Goal: Task Accomplishment & Management: Use online tool/utility

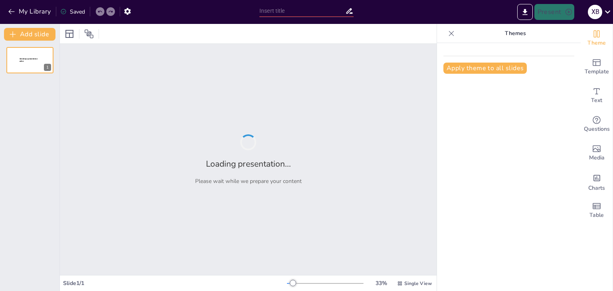
type input "Imported Jagannath_Puri_Presentation.pptx"
type input "Mysteries and Marvels: Unveiling the Secrets of [DEMOGRAPHIC_DATA]"
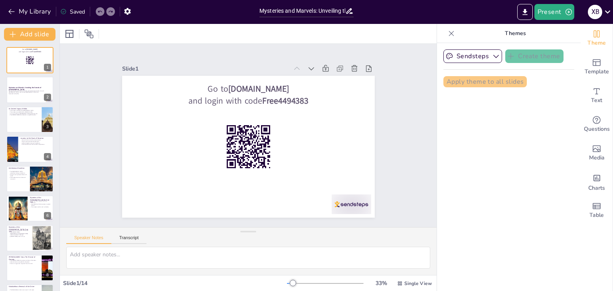
checkbox input "true"
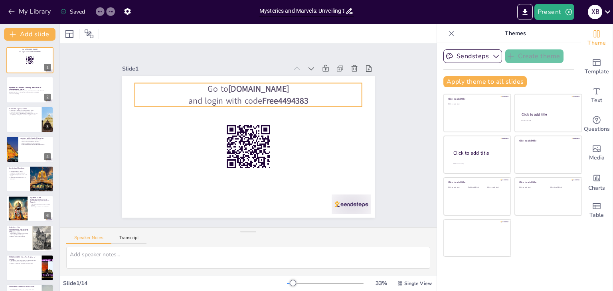
checkbox input "true"
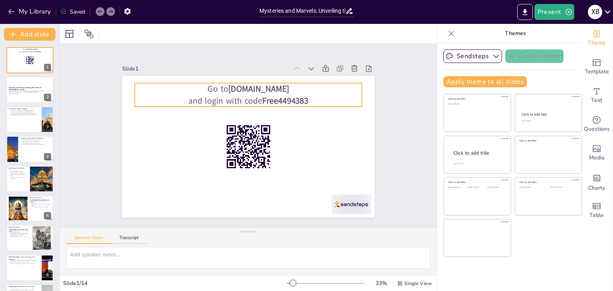
checkbox input "true"
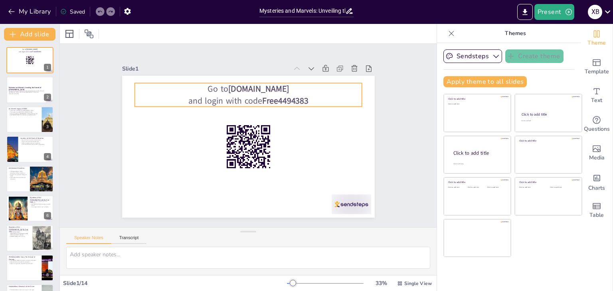
checkbox input "true"
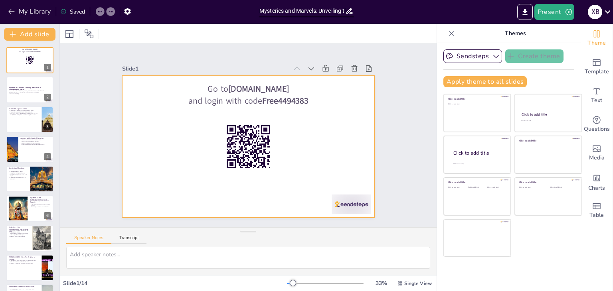
checkbox input "true"
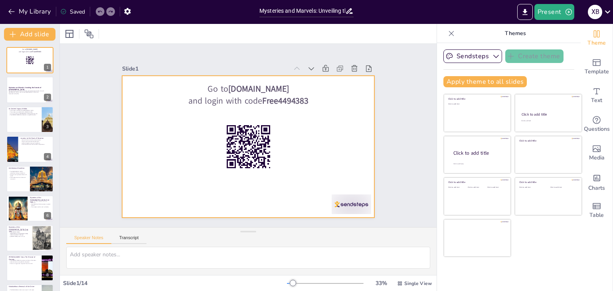
checkbox input "true"
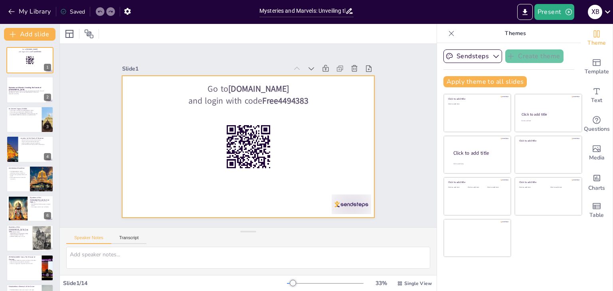
checkbox input "true"
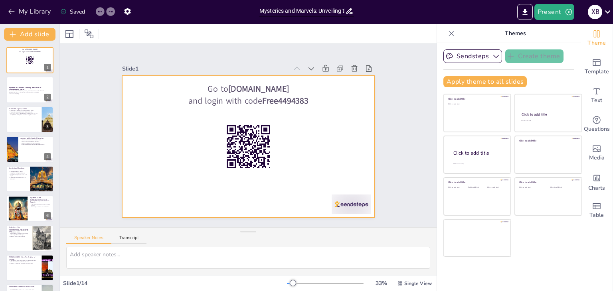
checkbox input "true"
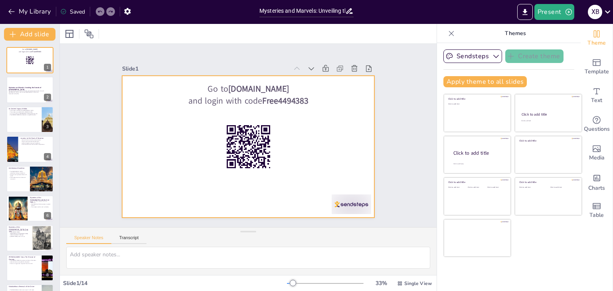
checkbox input "true"
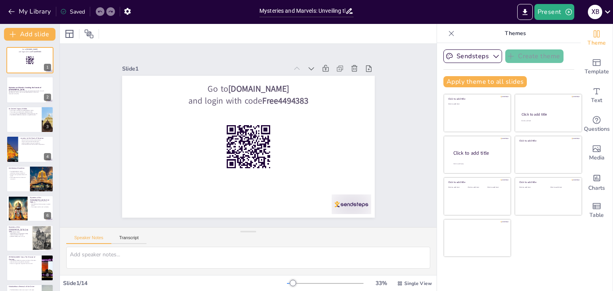
checkbox input "true"
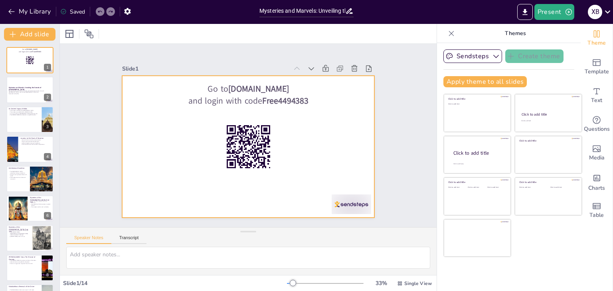
checkbox input "true"
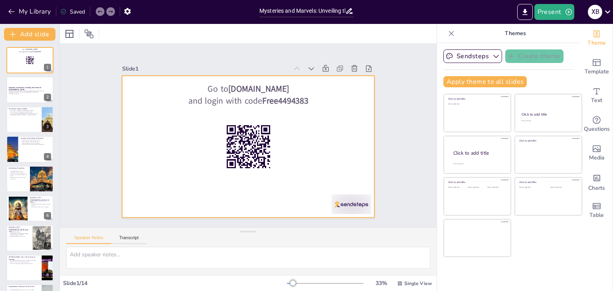
checkbox input "true"
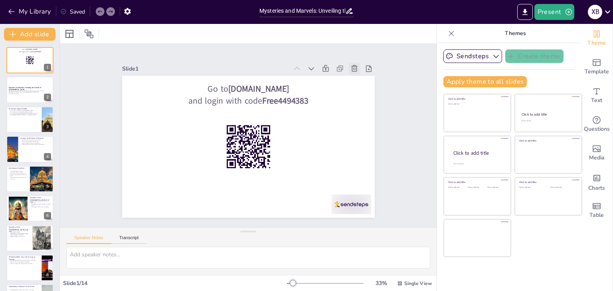
click at [297, 249] on icon at bounding box center [292, 254] width 10 height 10
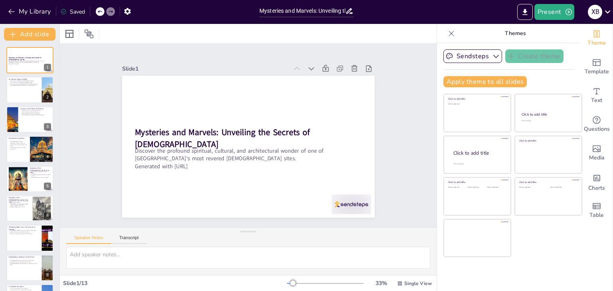
checkbox input "true"
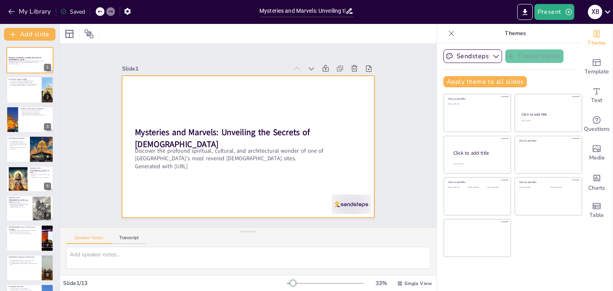
checkbox input "true"
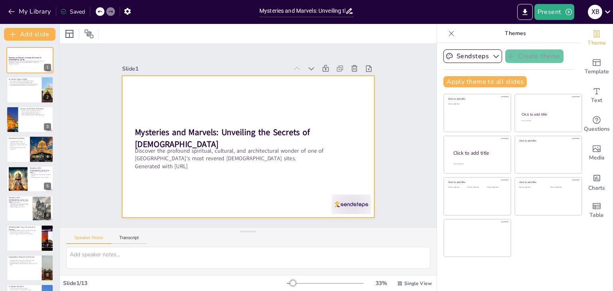
checkbox input "true"
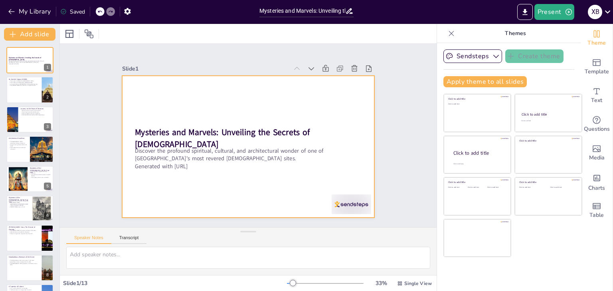
checkbox input "true"
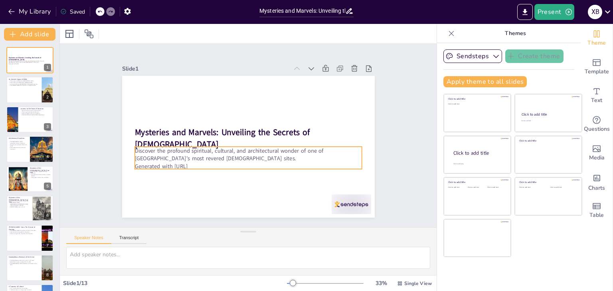
checkbox input "true"
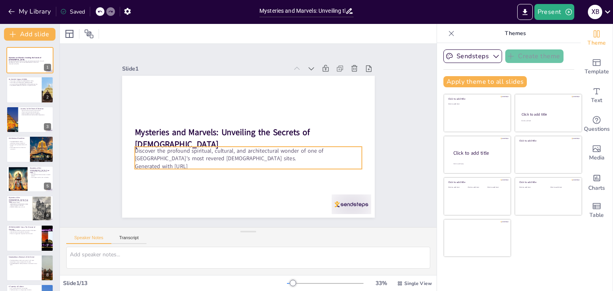
checkbox input "true"
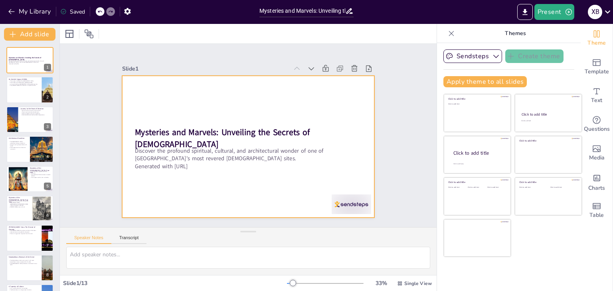
checkbox input "true"
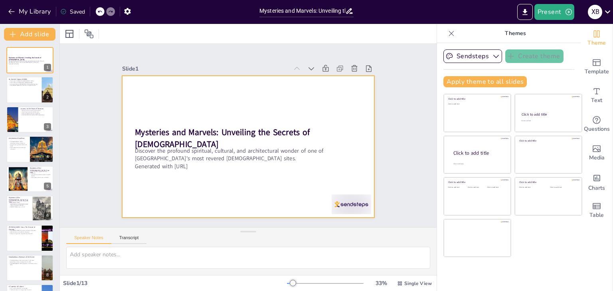
checkbox input "true"
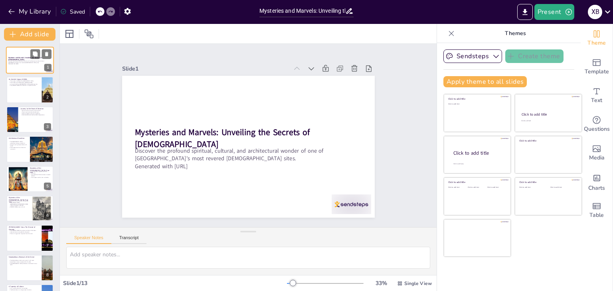
checkbox input "true"
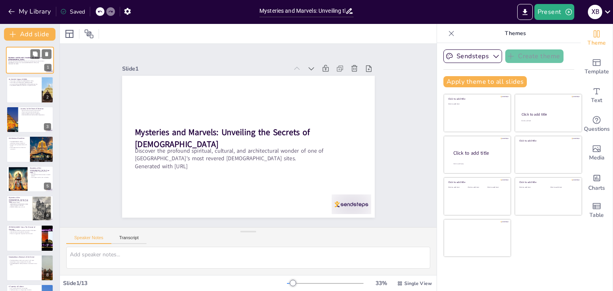
checkbox input "true"
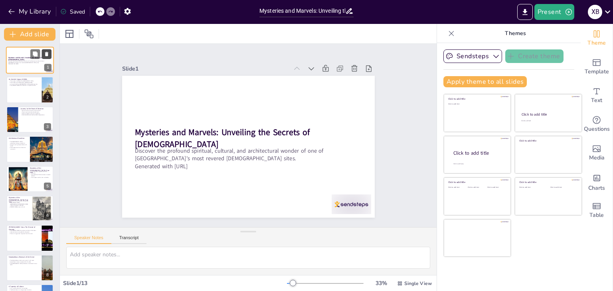
checkbox input "true"
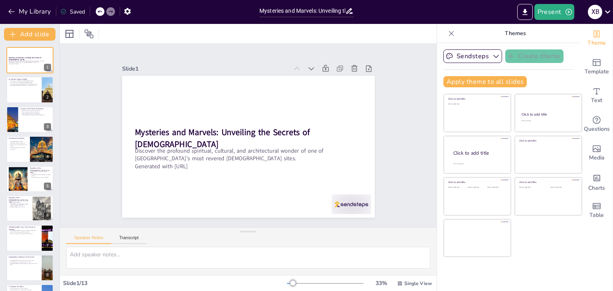
checkbox input "true"
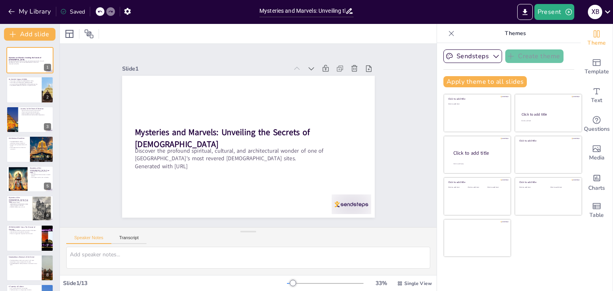
checkbox input "true"
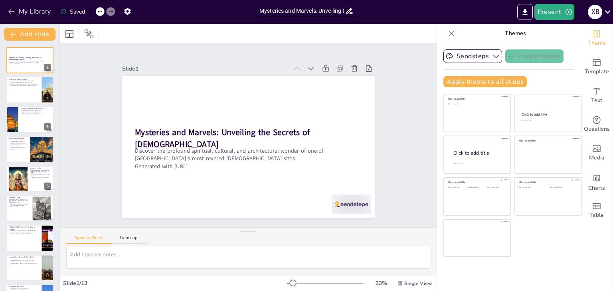
checkbox input "true"
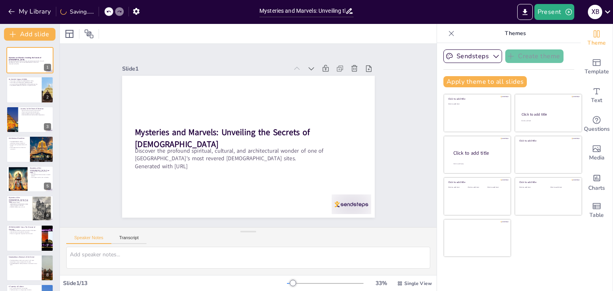
checkbox input "true"
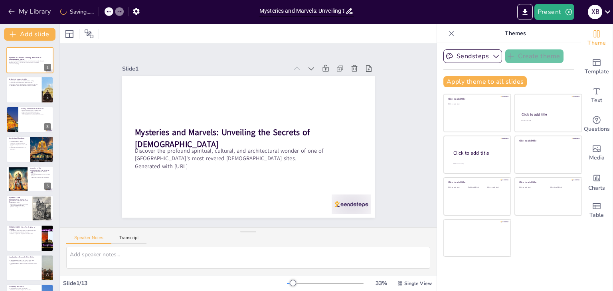
checkbox input "true"
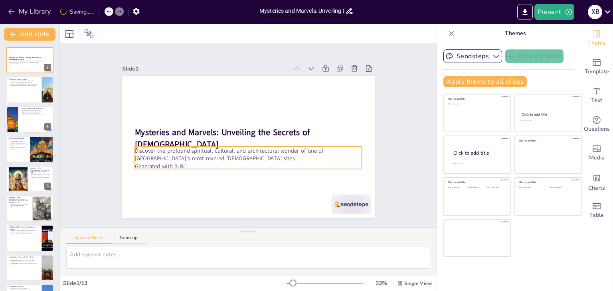
checkbox input "true"
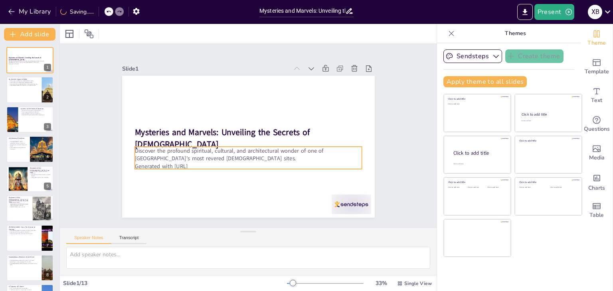
checkbox input "true"
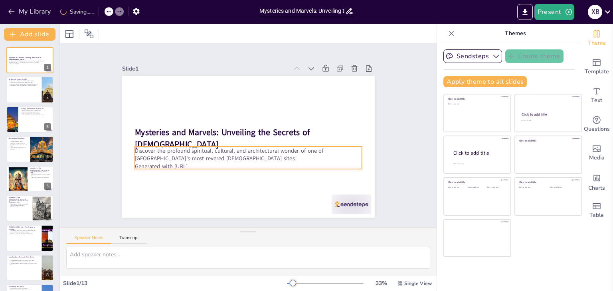
checkbox input "true"
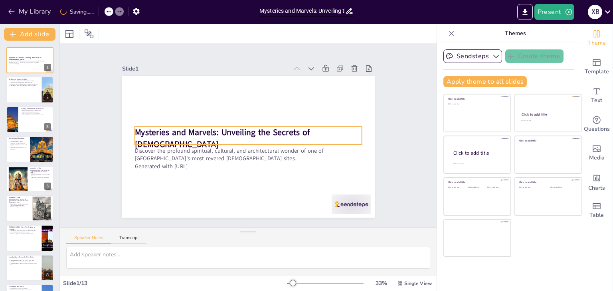
checkbox input "true"
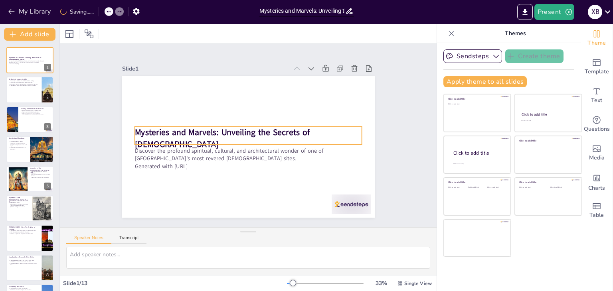
checkbox input "true"
click at [183, 122] on div at bounding box center [248, 147] width 253 height 142
checkbox input "true"
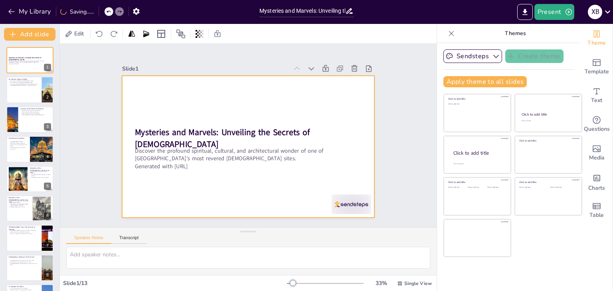
checkbox input "true"
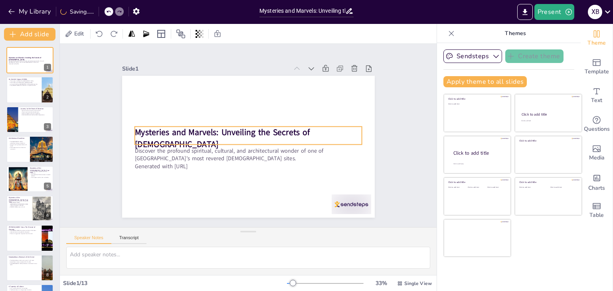
checkbox input "true"
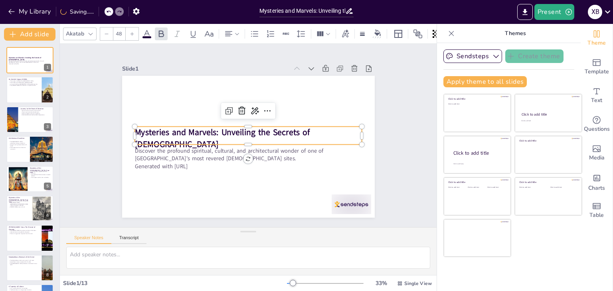
click at [189, 134] on strong "Mysteries and Marvels: Unveiling the Secrets of [DEMOGRAPHIC_DATA]" at bounding box center [274, 125] width 170 height 76
checkbox input "true"
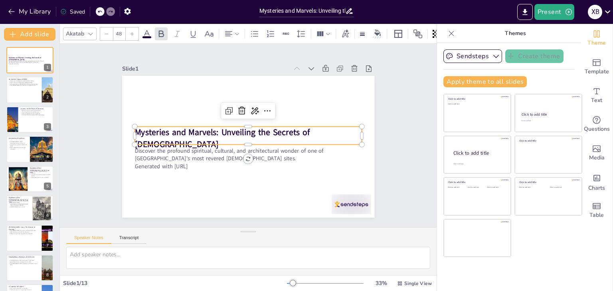
checkbox input "true"
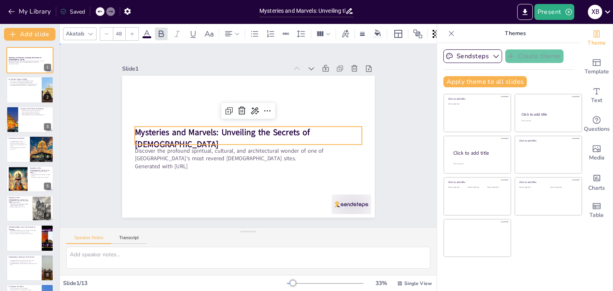
checkbox input "true"
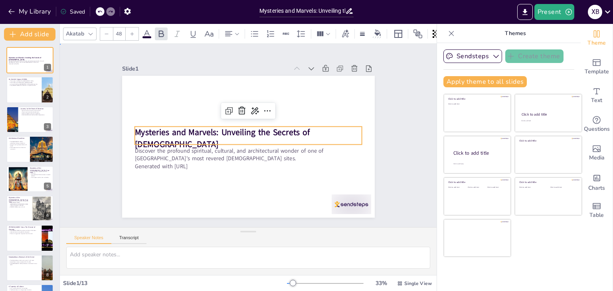
checkbox input "true"
drag, startPoint x: 198, startPoint y: 123, endPoint x: 198, endPoint y: 119, distance: 4.8
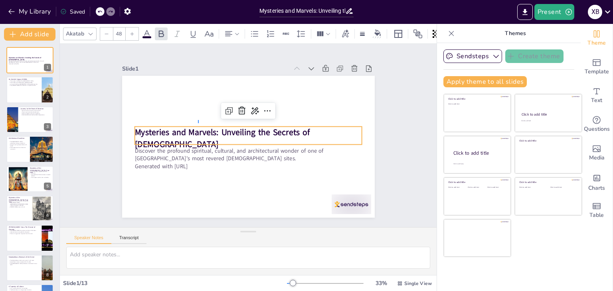
checkbox input "true"
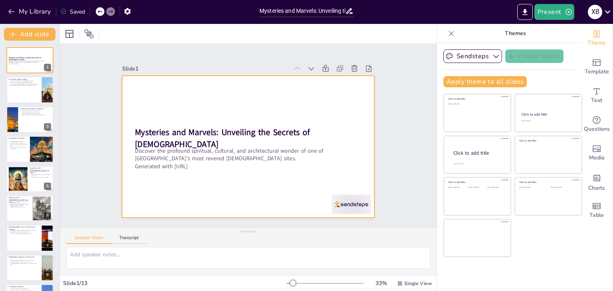
checkbox input "true"
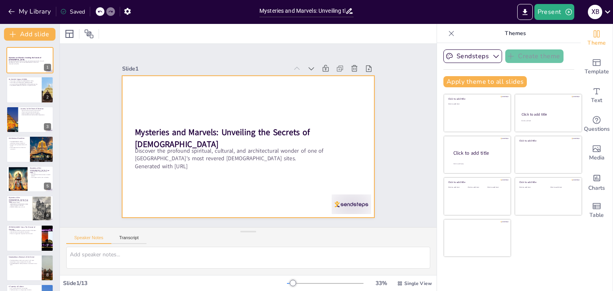
checkbox input "true"
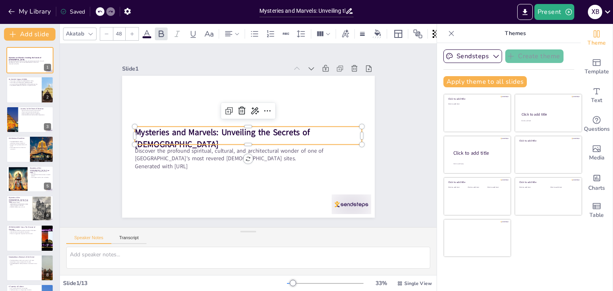
click at [239, 125] on strong "Mysteries and Marvels: Unveiling the Secrets of [DEMOGRAPHIC_DATA]" at bounding box center [250, 161] width 23 height 175
checkbox input "true"
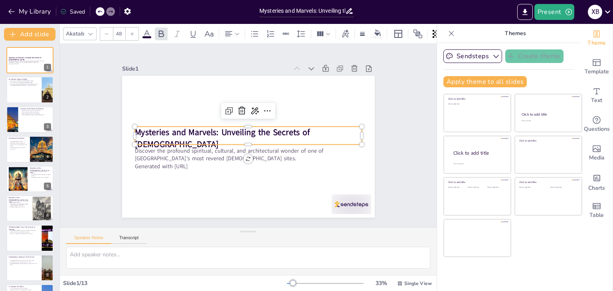
checkbox input "true"
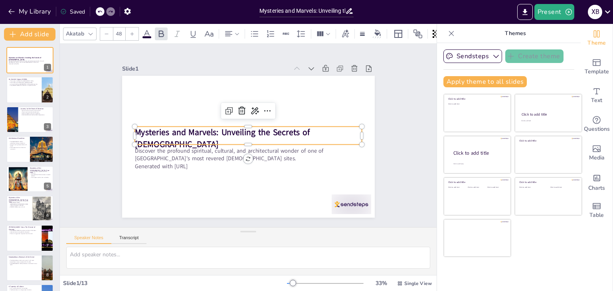
checkbox input "true"
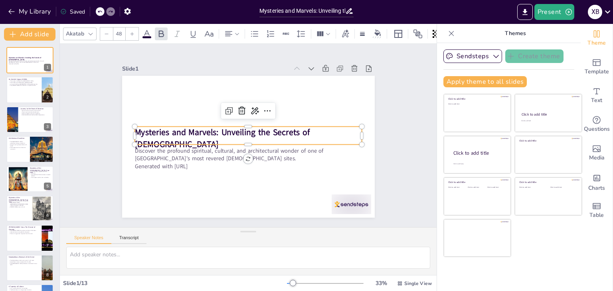
checkbox input "true"
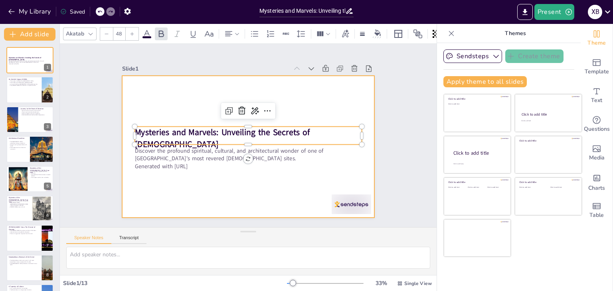
checkbox input "true"
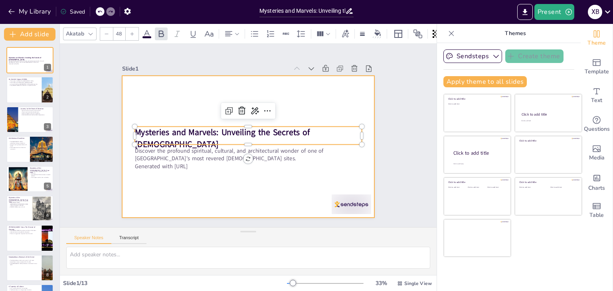
checkbox input "true"
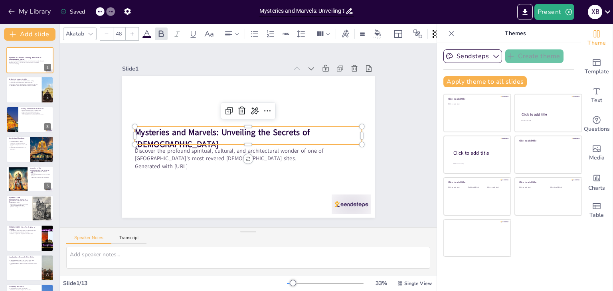
checkbox input "true"
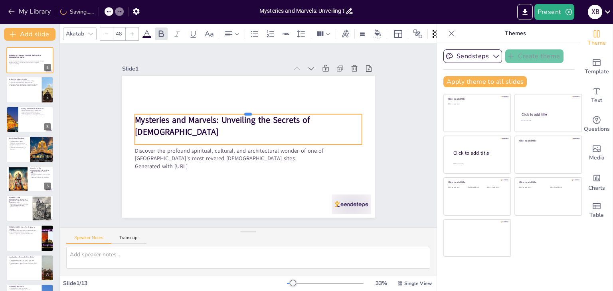
drag, startPoint x: 291, startPoint y: 123, endPoint x: 290, endPoint y: 111, distance: 12.0
click at [290, 133] on div at bounding box center [253, 159] width 224 height 53
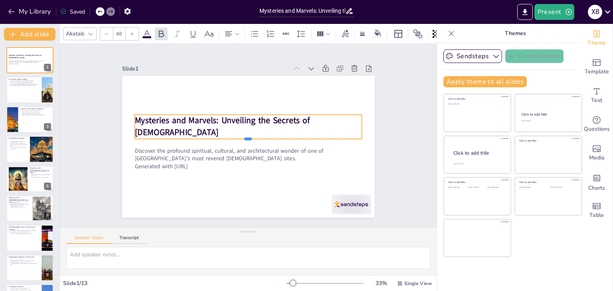
drag, startPoint x: 241, startPoint y: 141, endPoint x: 240, endPoint y: 136, distance: 5.2
click at [240, 136] on div at bounding box center [243, 132] width 139 height 188
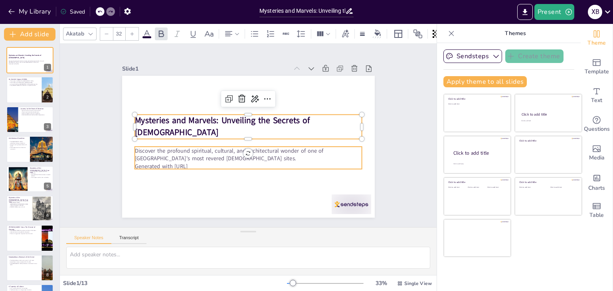
click at [159, 157] on p "Discover the profound spiritual, cultural, and architectural wonder of one of […" at bounding box center [236, 150] width 180 height 164
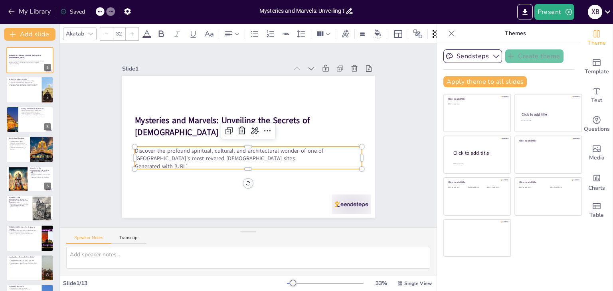
click at [201, 166] on div at bounding box center [213, 147] width 76 height 218
click at [204, 48] on div at bounding box center [182, 31] width 44 height 34
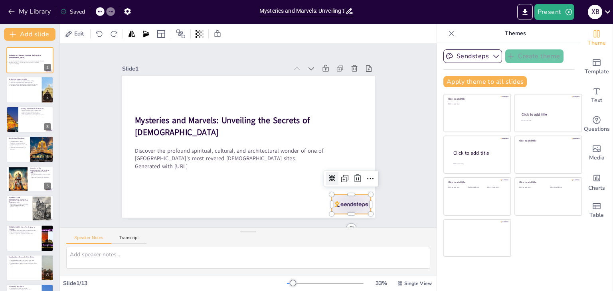
click at [171, 212] on icon at bounding box center [164, 218] width 13 height 13
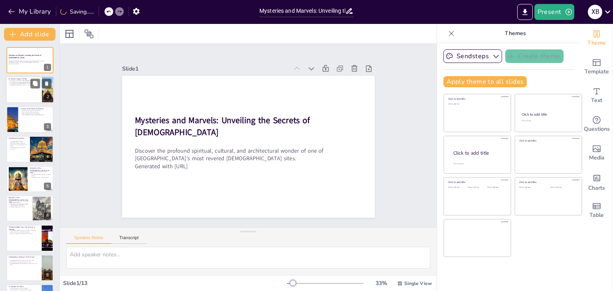
click at [30, 93] on div at bounding box center [30, 90] width 48 height 27
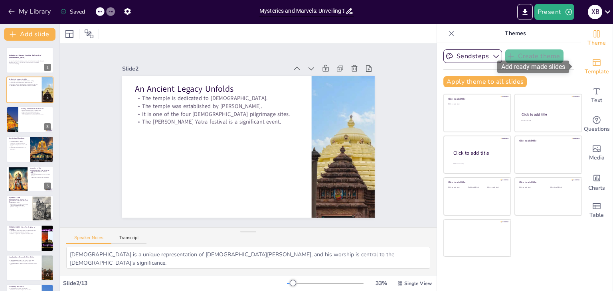
click at [592, 75] on span "Template" at bounding box center [597, 71] width 24 height 9
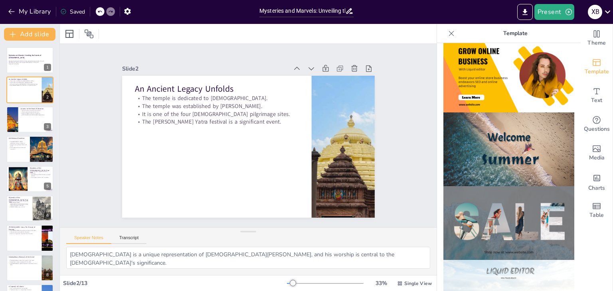
scroll to position [245, 0]
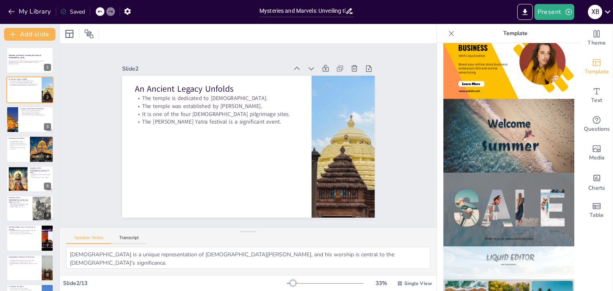
click at [536, 139] on img at bounding box center [508, 136] width 131 height 74
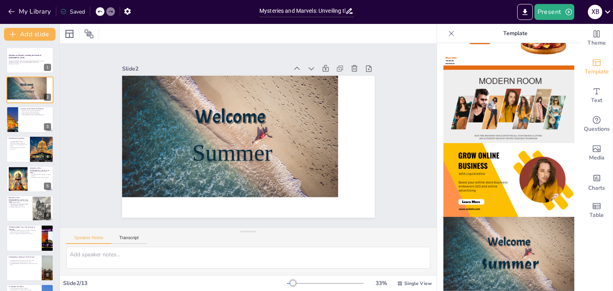
scroll to position [126, 0]
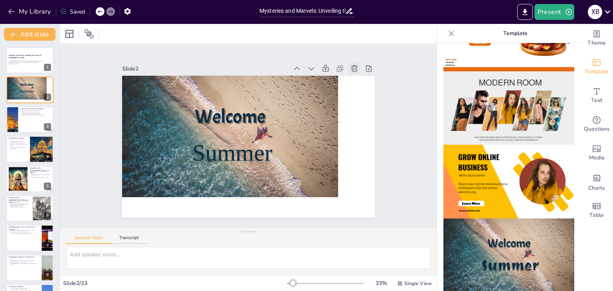
click at [140, 187] on icon at bounding box center [135, 191] width 9 height 9
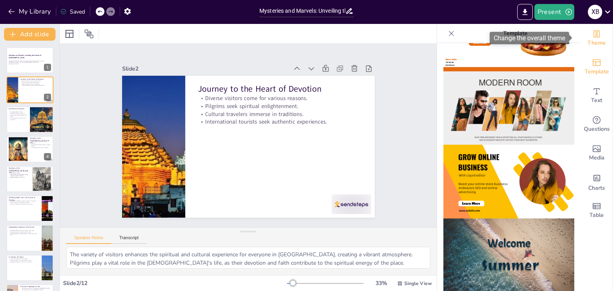
click at [594, 46] on span "Theme" at bounding box center [597, 43] width 18 height 9
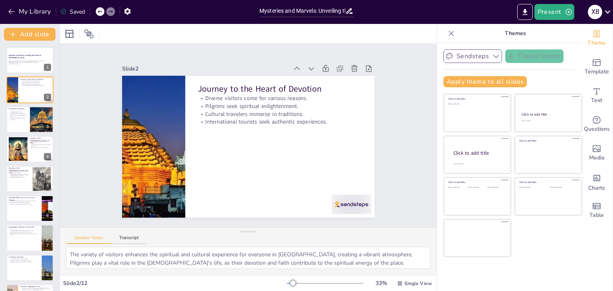
click at [492, 58] on icon "button" at bounding box center [496, 56] width 8 height 8
click at [543, 67] on div "Sendsteps Create theme Apply theme to all slides Click to add title Click to ad…" at bounding box center [508, 71] width 131 height 44
click at [37, 123] on div at bounding box center [42, 119] width 48 height 27
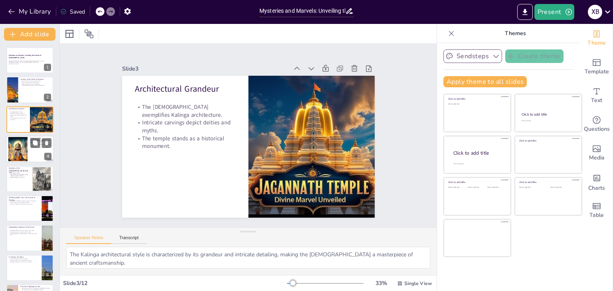
click at [30, 147] on div at bounding box center [40, 143] width 21 height 10
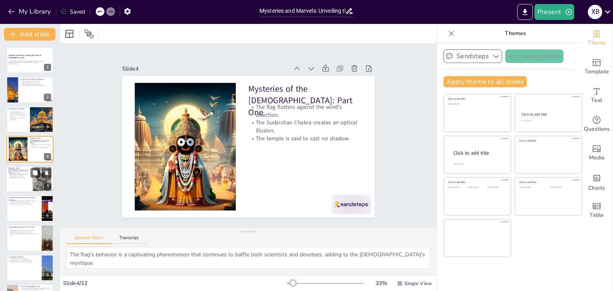
click at [42, 185] on div at bounding box center [42, 179] width 45 height 24
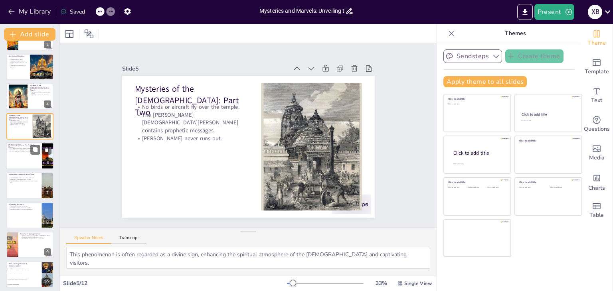
click at [38, 156] on div at bounding box center [30, 155] width 48 height 27
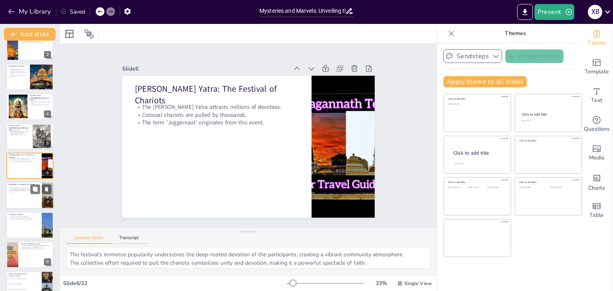
click at [28, 192] on div "The Nabakalebara ritual occurs every 12 to 19 years. Special Neem trees are sel…" at bounding box center [23, 191] width 31 height 6
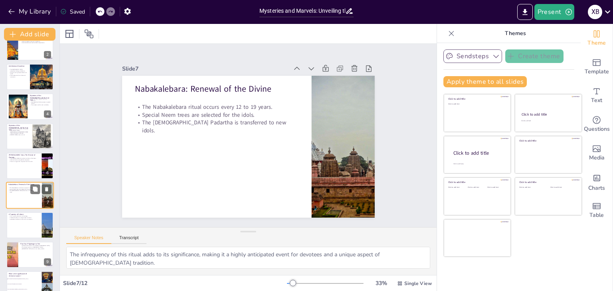
scroll to position [72, 0]
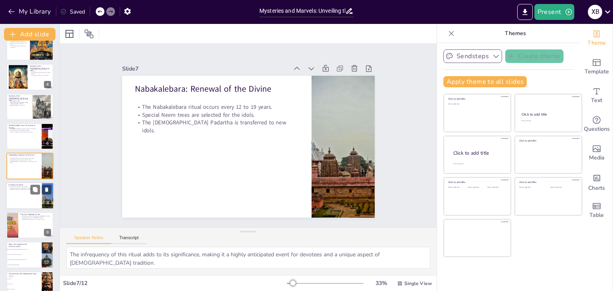
click at [36, 198] on div at bounding box center [30, 195] width 48 height 27
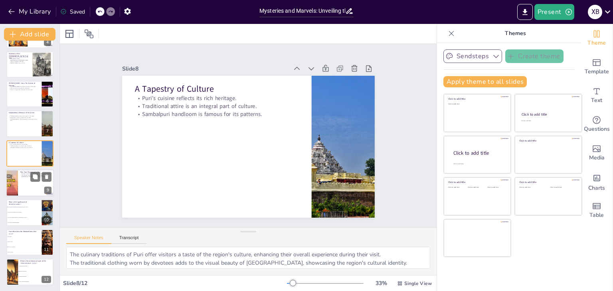
scroll to position [115, 0]
click at [13, 185] on div at bounding box center [12, 182] width 48 height 27
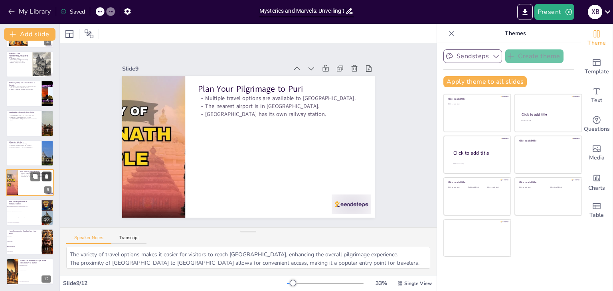
click at [47, 205] on icon at bounding box center [46, 206] width 3 height 4
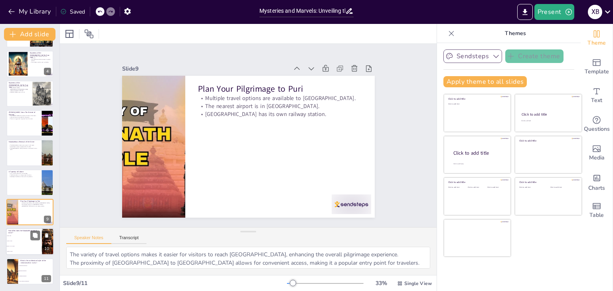
click at [37, 242] on li "Every 5 years." at bounding box center [24, 241] width 36 height 5
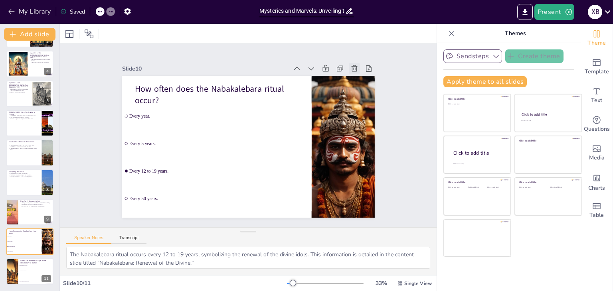
click at [165, 217] on div at bounding box center [158, 223] width 13 height 13
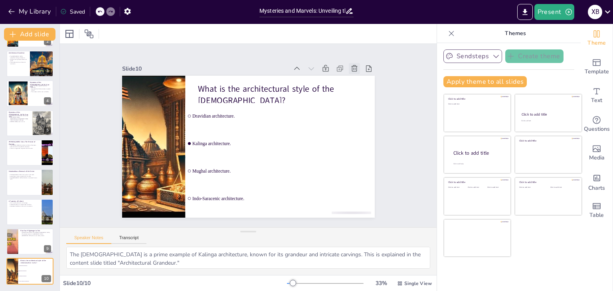
click at [319, 239] on icon at bounding box center [315, 242] width 6 height 6
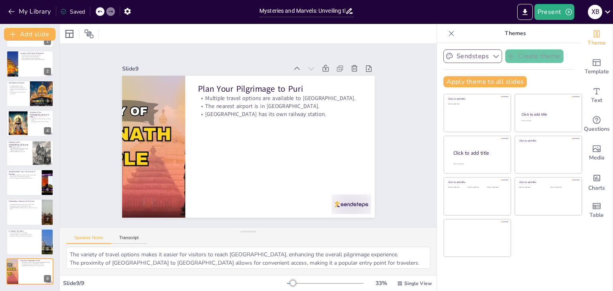
scroll to position [26, 0]
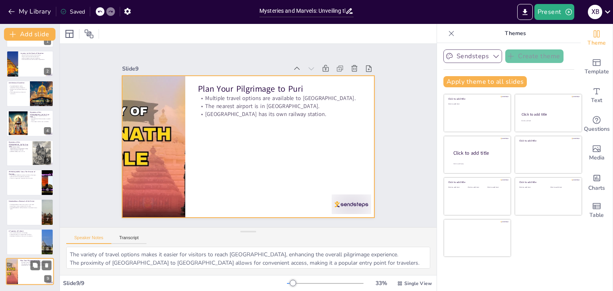
click at [32, 279] on div at bounding box center [30, 271] width 48 height 27
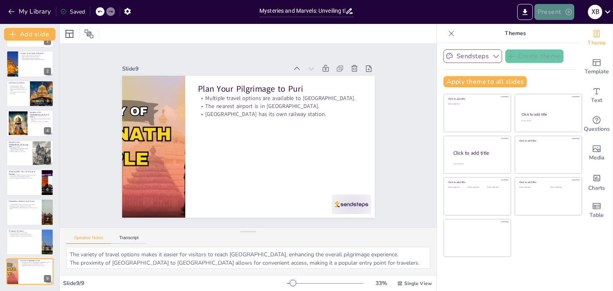
click at [565, 16] on icon "button" at bounding box center [569, 12] width 8 height 8
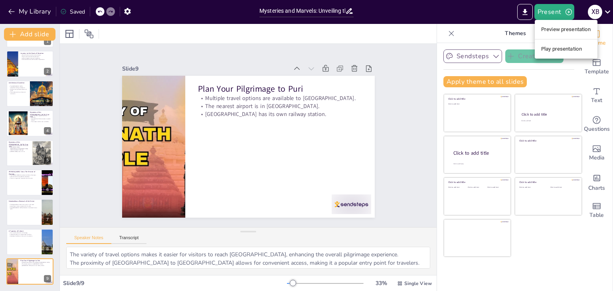
click at [576, 31] on li "Preview presentation" at bounding box center [566, 29] width 63 height 13
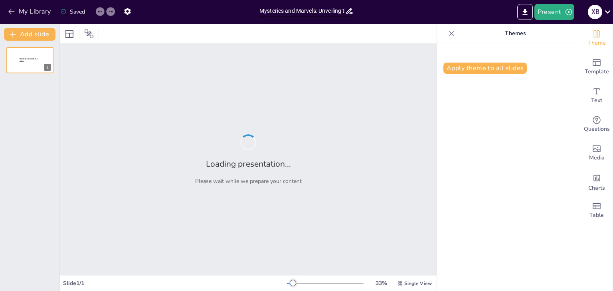
type input "Mysteries and Marvels: Unveiling the Secrets of Jagannath Temple"
